Goal: Information Seeking & Learning: Learn about a topic

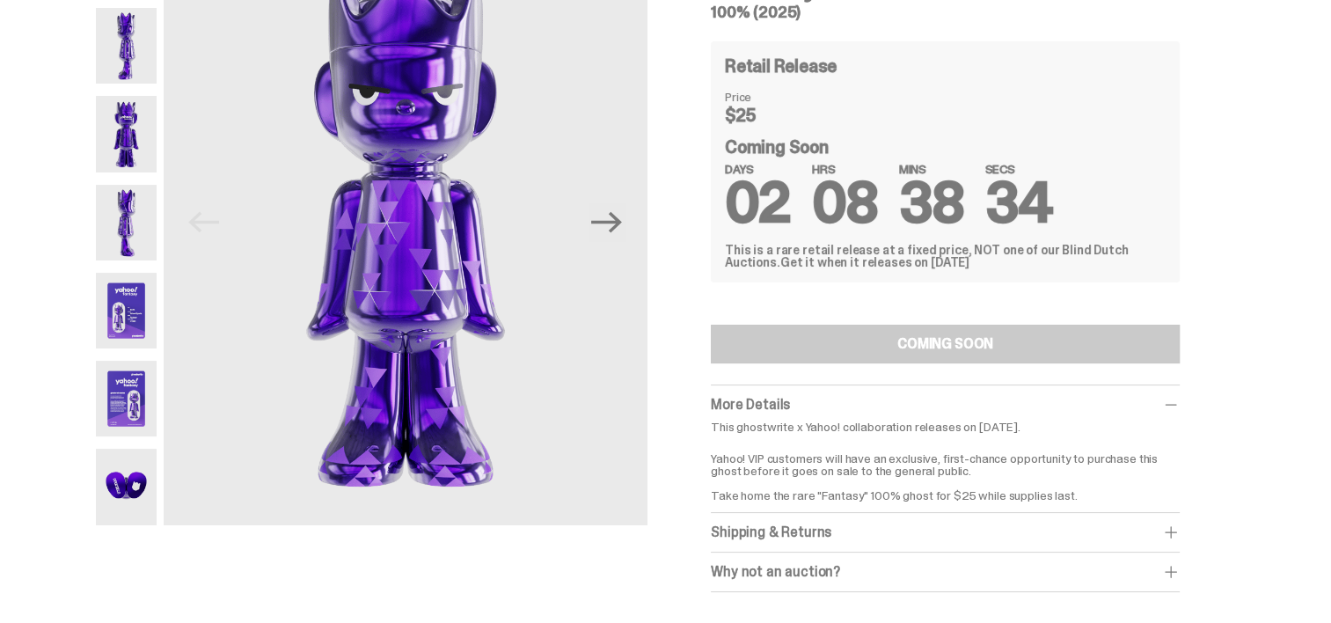
scroll to position [151, 0]
click at [619, 226] on icon "Next" at bounding box center [606, 221] width 31 height 21
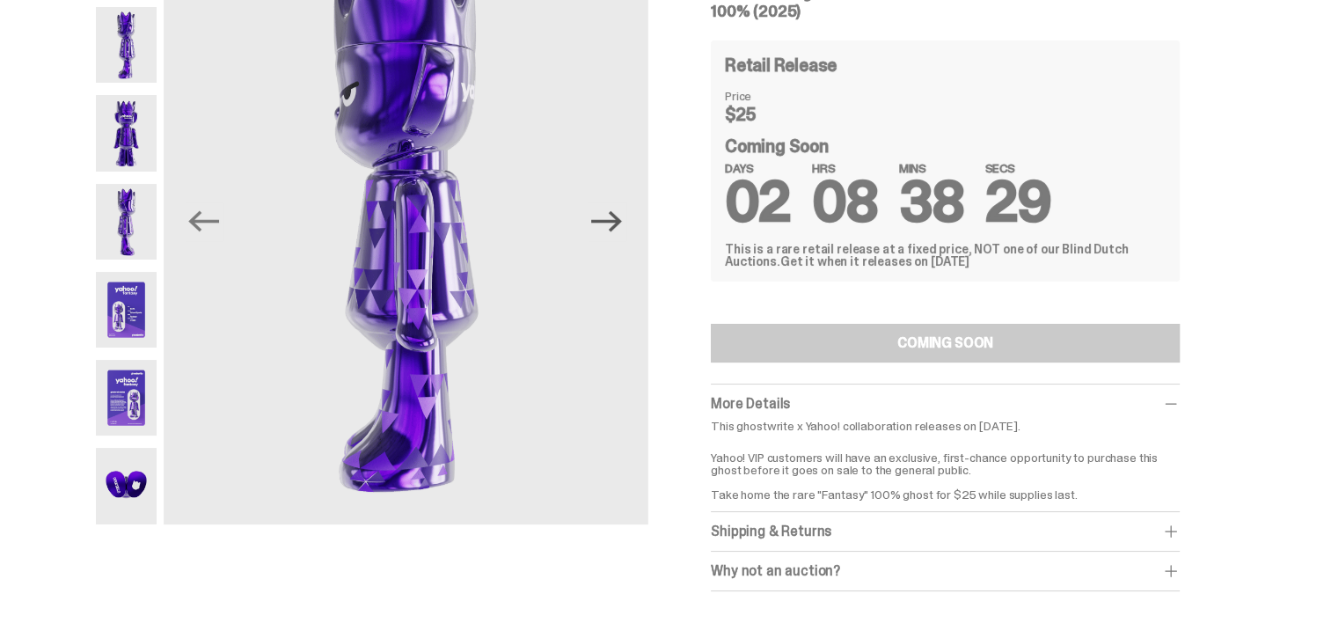
click at [619, 226] on icon "Next" at bounding box center [606, 221] width 31 height 21
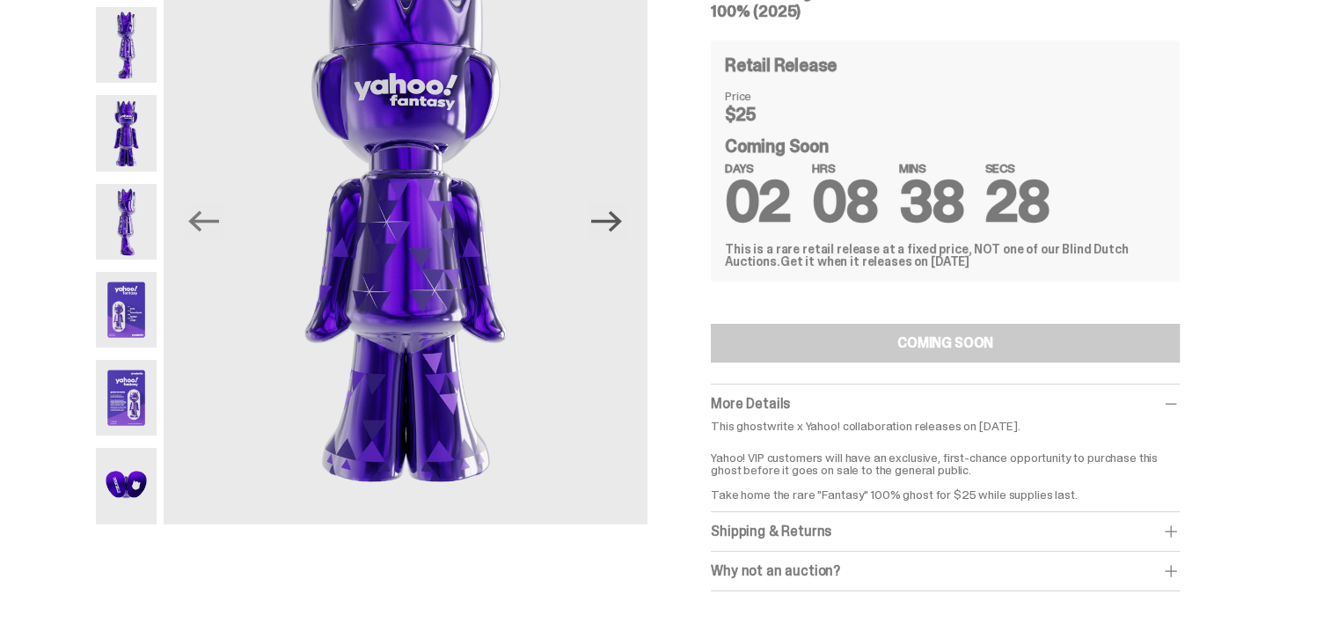
click at [617, 225] on icon "Next" at bounding box center [606, 221] width 31 height 31
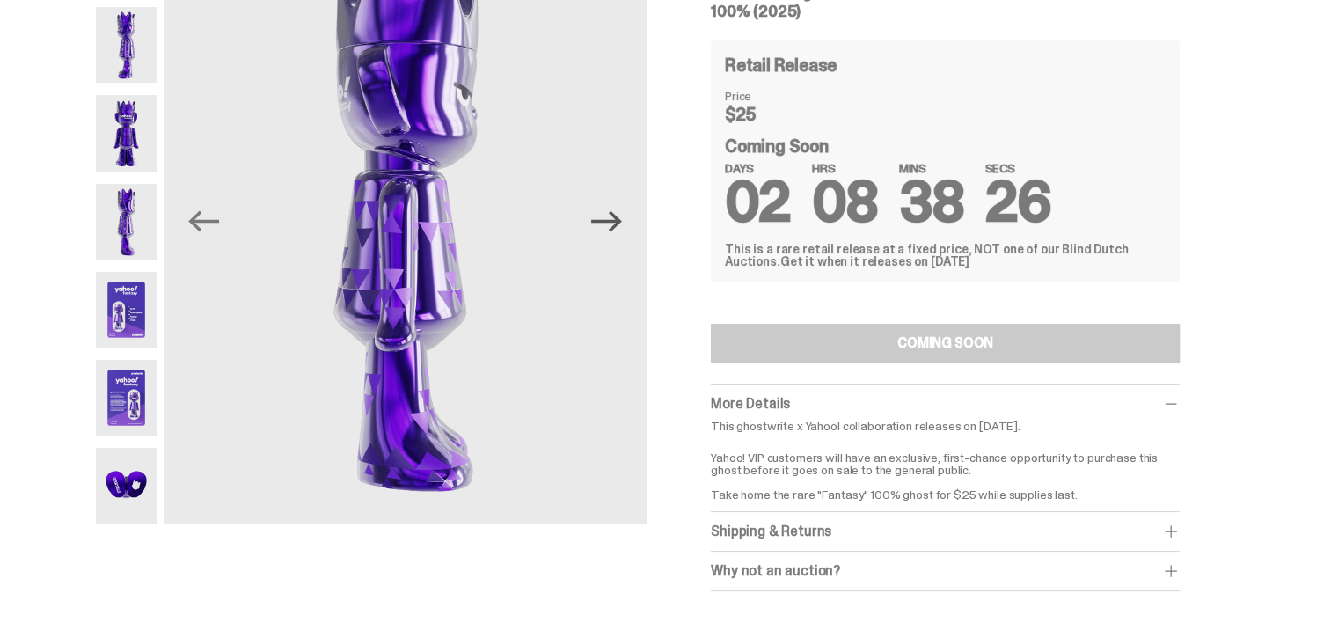
click at [617, 225] on icon "Next" at bounding box center [606, 221] width 31 height 31
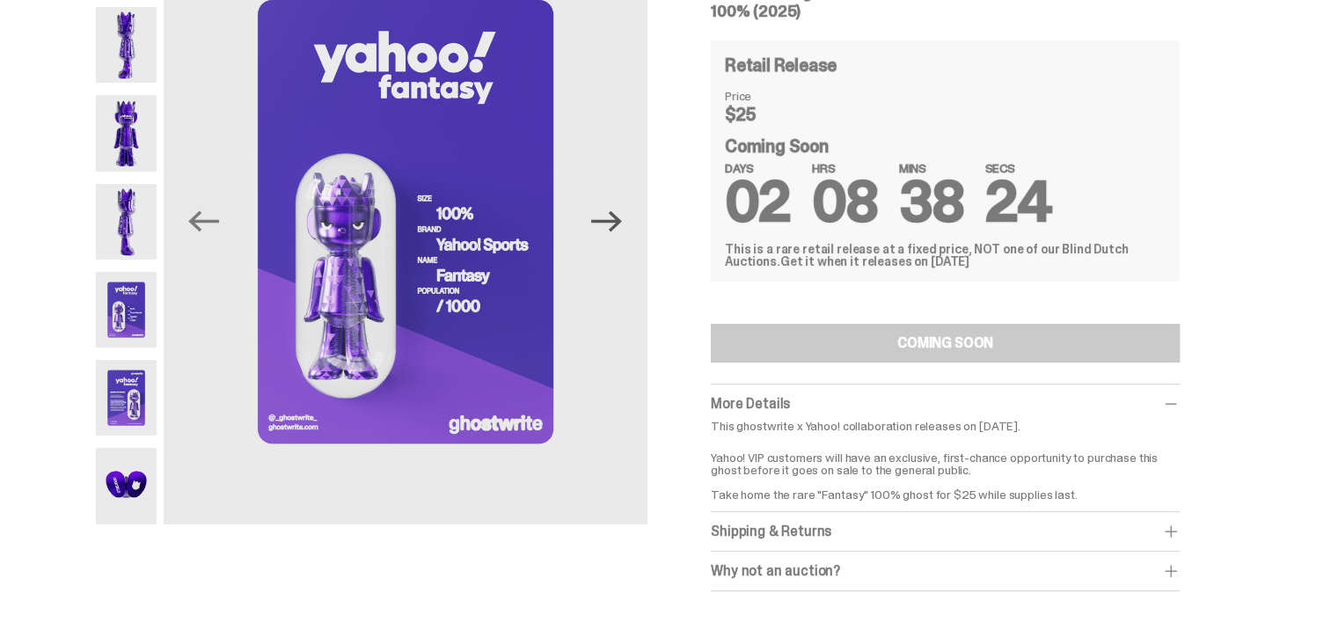
click at [617, 225] on icon "Next" at bounding box center [606, 221] width 31 height 31
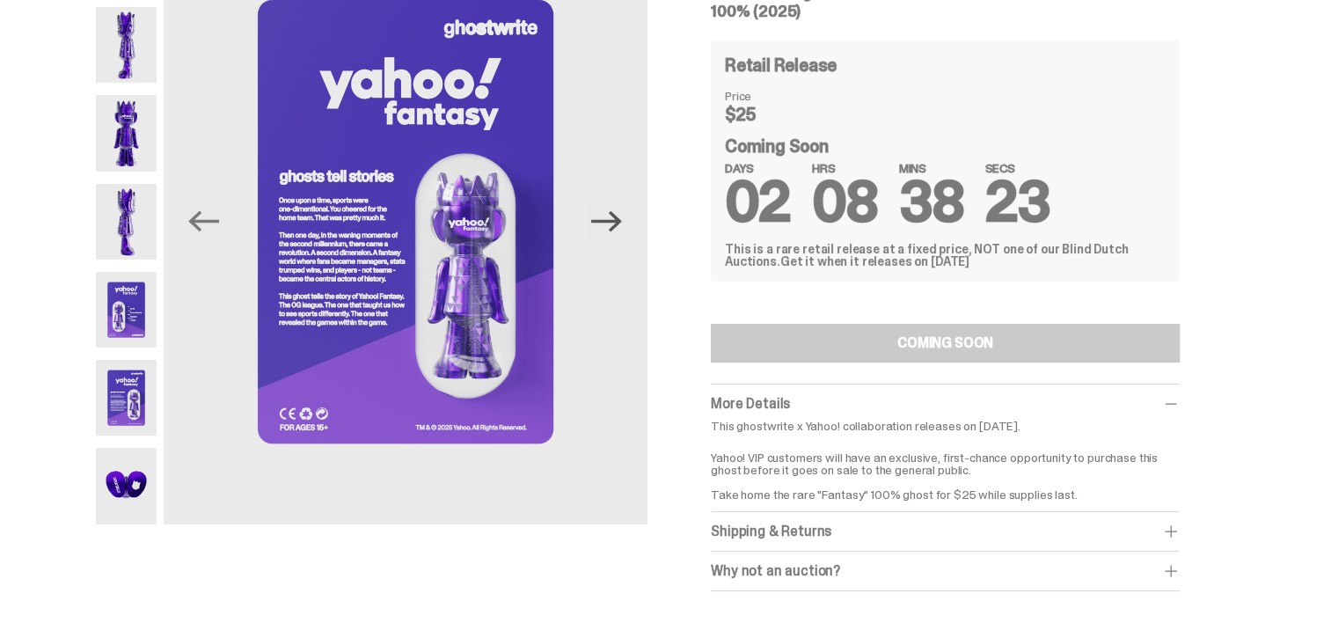
click at [617, 225] on icon "Next" at bounding box center [606, 221] width 31 height 31
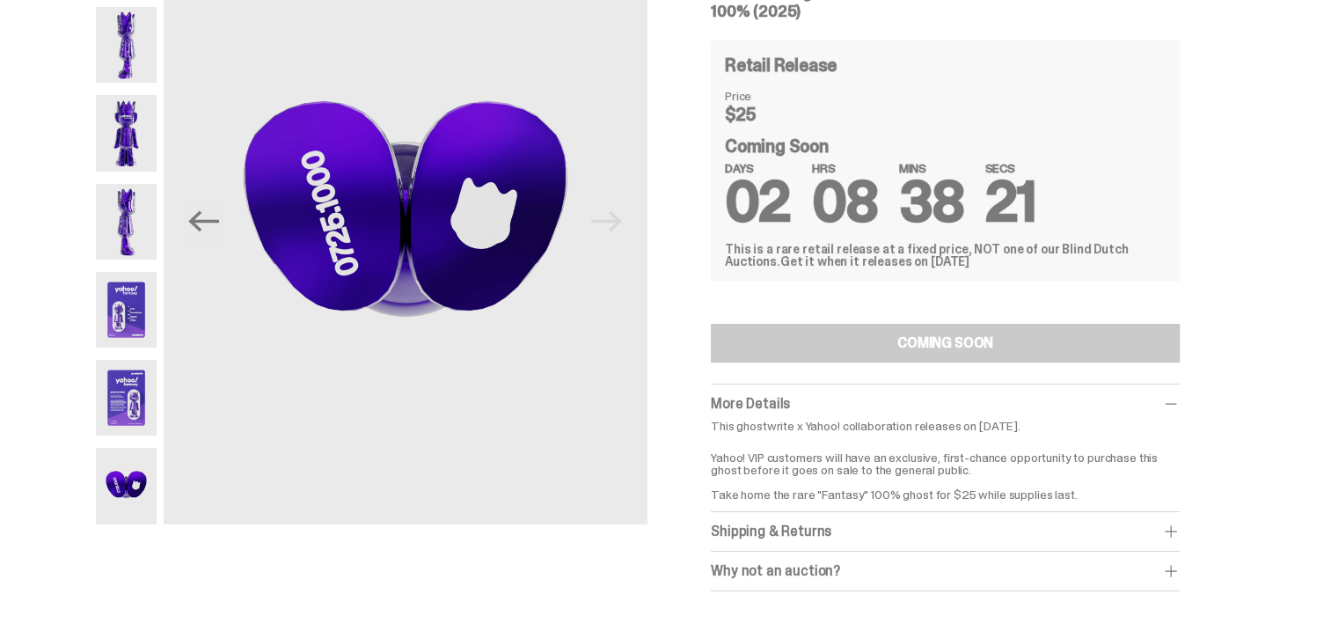
click at [617, 225] on img at bounding box center [406, 221] width 484 height 605
